Goal: Transaction & Acquisition: Purchase product/service

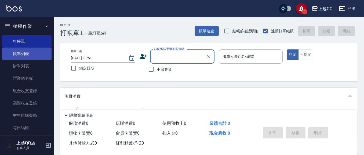
scroll to position [36, 0]
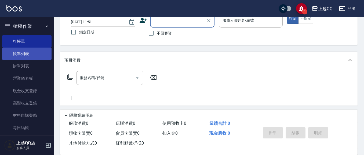
click at [21, 59] on link "帳單列表" at bounding box center [26, 54] width 49 height 12
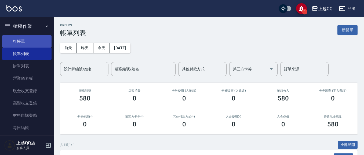
click at [26, 40] on link "打帳單" at bounding box center [26, 41] width 49 height 12
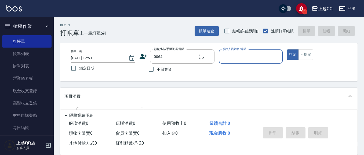
type input "[PERSON_NAME]/0972261151/0064"
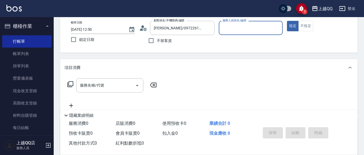
type input "[PERSON_NAME]-8"
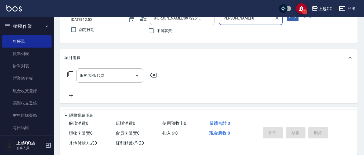
click at [70, 73] on icon at bounding box center [70, 74] width 6 height 6
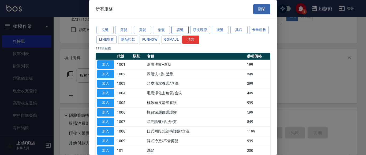
click at [181, 28] on button "護髮" at bounding box center [180, 30] width 17 height 8
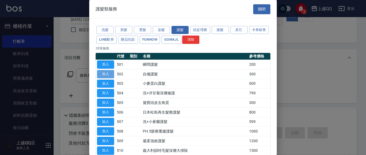
click at [112, 75] on button "加入" at bounding box center [105, 74] width 17 height 8
type input "自備護髮(502)"
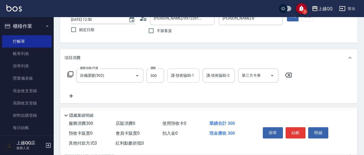
click at [174, 75] on div "護-技術協助-1 護-技術協助-1" at bounding box center [183, 76] width 32 height 14
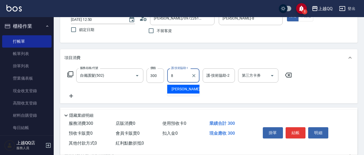
click at [181, 89] on span "[PERSON_NAME] -8" at bounding box center [187, 90] width 32 height 6
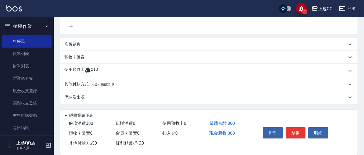
type input "[PERSON_NAME]-8"
click at [141, 71] on div "使用預收卡 x13" at bounding box center [205, 71] width 282 height 8
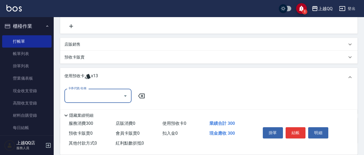
scroll to position [0, 0]
click at [128, 99] on icon "Open" at bounding box center [125, 96] width 6 height 6
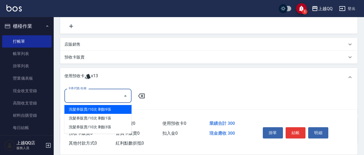
click at [123, 109] on div "洗髮券販賣/10次 剩餘9張" at bounding box center [97, 109] width 67 height 9
type input "洗髮券販賣/10次"
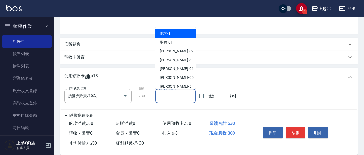
click at [164, 96] on input "洗-技術協助-1" at bounding box center [175, 96] width 35 height 9
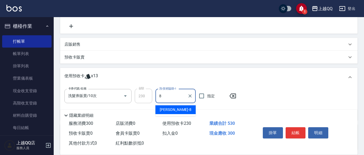
click at [171, 110] on div "[PERSON_NAME] -8" at bounding box center [175, 110] width 40 height 9
type input "[PERSON_NAME]-8"
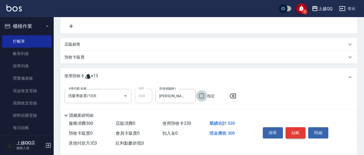
click at [293, 133] on button "結帳" at bounding box center [295, 133] width 20 height 11
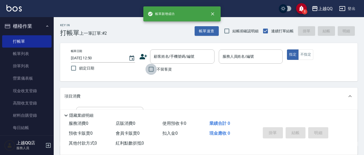
click at [155, 70] on input "不留客資" at bounding box center [150, 69] width 11 height 11
checkbox input "true"
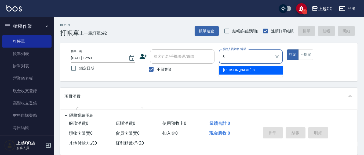
type input "[PERSON_NAME]-8"
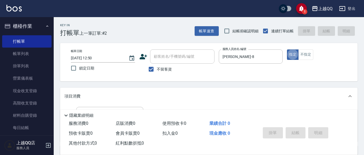
type button "true"
click at [309, 53] on button "不指定" at bounding box center [305, 55] width 15 height 10
type button "false"
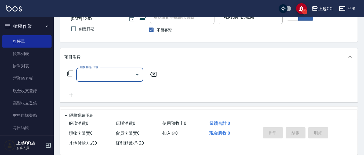
scroll to position [38, 0]
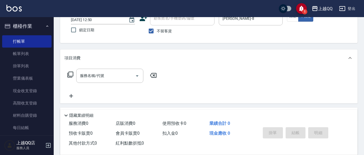
click at [72, 75] on icon at bounding box center [70, 75] width 6 height 6
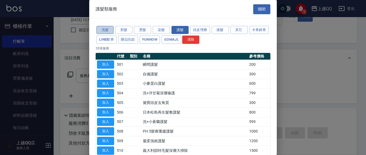
click at [100, 28] on button "洗髮" at bounding box center [105, 30] width 17 height 8
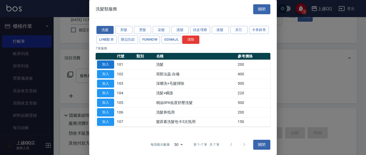
click at [109, 64] on button "加入" at bounding box center [105, 65] width 17 height 8
type input "洗髮(101)"
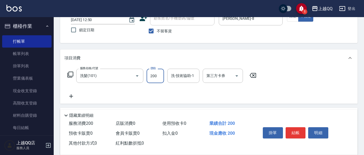
click at [154, 72] on input "200" at bounding box center [154, 76] width 17 height 14
type input "250"
click at [176, 77] on div "洗-技術協助-1 洗-技術協助-1" at bounding box center [183, 76] width 32 height 14
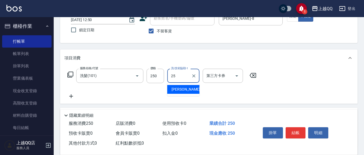
click at [174, 89] on span "[PERSON_NAME]-25" at bounding box center [188, 90] width 34 height 6
type input "[PERSON_NAME]-25"
click at [296, 128] on button "結帳" at bounding box center [295, 133] width 20 height 11
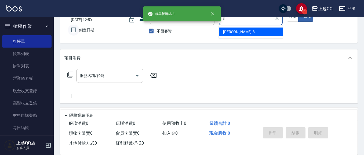
type input "[PERSON_NAME]-8"
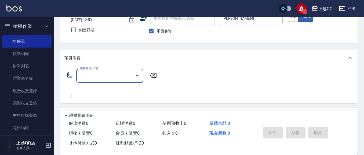
click at [69, 74] on icon at bounding box center [70, 75] width 6 height 6
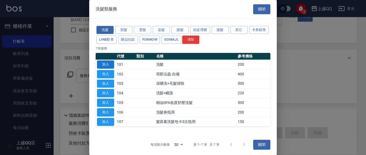
click at [107, 63] on button "加入" at bounding box center [105, 65] width 17 height 8
type input "洗髮(101)"
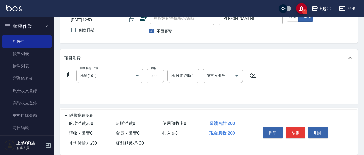
click at [72, 72] on icon at bounding box center [70, 75] width 6 height 6
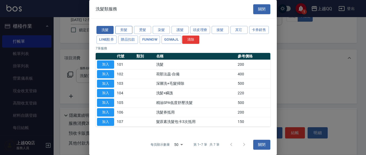
click at [127, 28] on button "剪髮" at bounding box center [123, 30] width 17 height 8
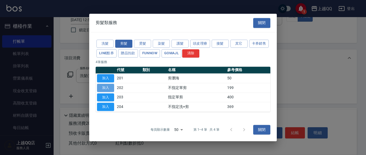
click at [107, 87] on button "加入" at bounding box center [105, 88] width 17 height 8
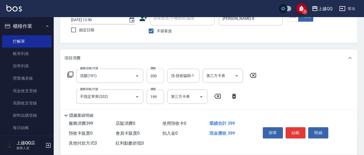
click at [159, 76] on input "200" at bounding box center [154, 76] width 17 height 14
type input "250"
click at [170, 73] on input "洗-技術協助-1" at bounding box center [182, 75] width 27 height 9
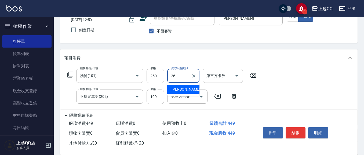
click at [171, 90] on div "[PERSON_NAME]-26" at bounding box center [183, 89] width 32 height 9
type input "[PERSON_NAME]-26"
click at [288, 132] on button "結帳" at bounding box center [295, 133] width 20 height 11
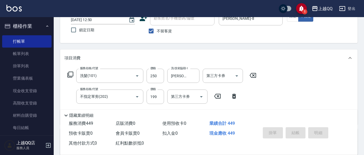
type input "[DATE] 12:51"
